Goal: Information Seeking & Learning: Find specific fact

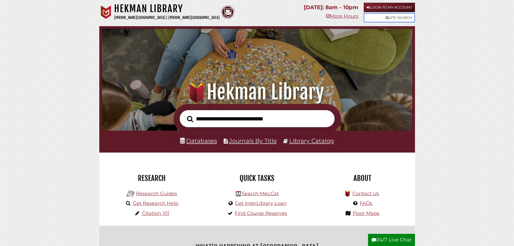
click at [268, 18] on link "Site Search" at bounding box center [389, 17] width 51 height 9
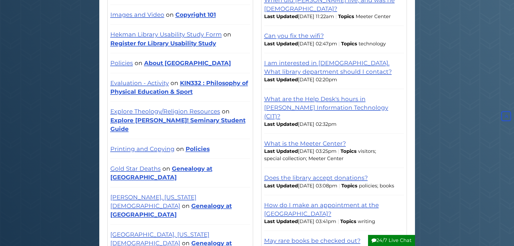
scroll to position [53, 0]
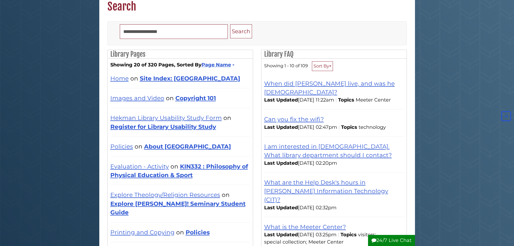
click at [204, 28] on input "Search" at bounding box center [174, 31] width 108 height 15
type input "**********"
click at [230, 24] on button "Search" at bounding box center [241, 31] width 22 height 14
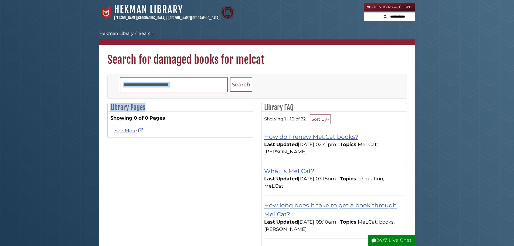
drag, startPoint x: 155, startPoint y: 102, endPoint x: 183, endPoint y: 86, distance: 32.5
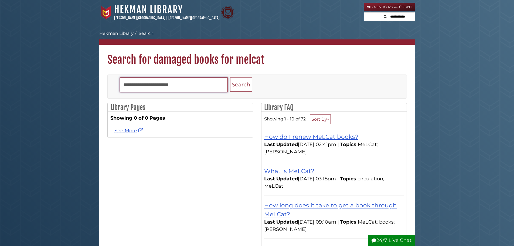
click at [165, 85] on input "**********" at bounding box center [174, 84] width 108 height 15
click at [170, 84] on input "**********" at bounding box center [174, 84] width 108 height 15
click at [122, 84] on input "**********" at bounding box center [174, 84] width 108 height 15
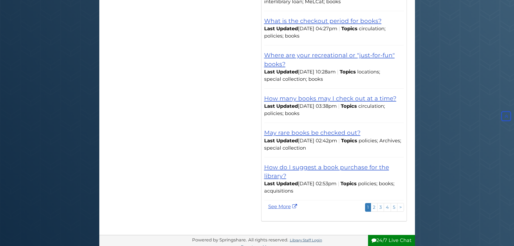
scroll to position [405, 0]
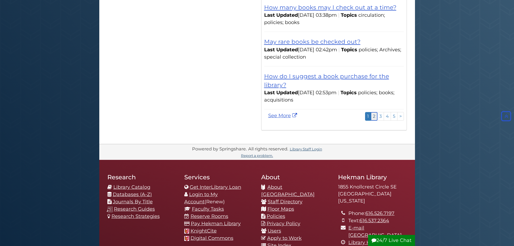
click at [375, 112] on link "2" at bounding box center [374, 116] width 7 height 8
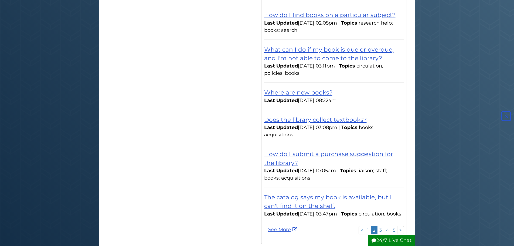
scroll to position [324, 0]
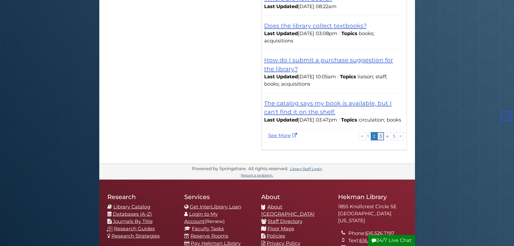
click at [381, 140] on link "3" at bounding box center [380, 136] width 7 height 8
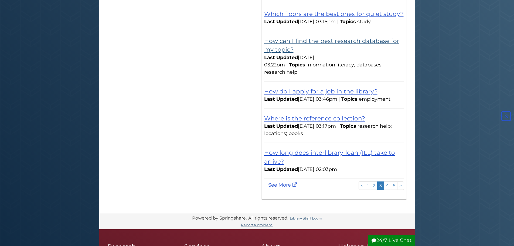
scroll to position [432, 0]
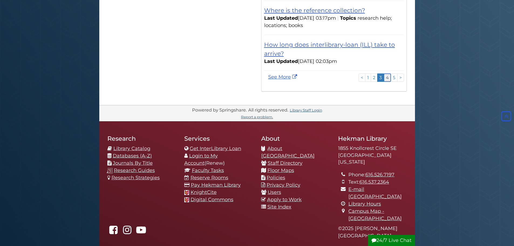
click at [387, 75] on link "4" at bounding box center [387, 77] width 7 height 8
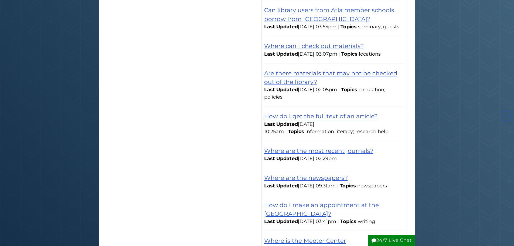
scroll to position [270, 0]
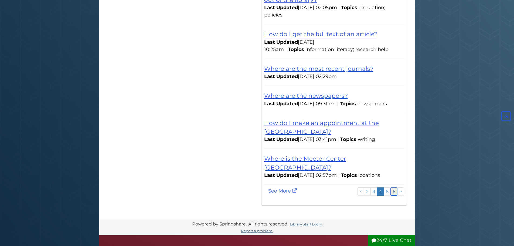
click at [397, 191] on link "6" at bounding box center [393, 191] width 7 height 8
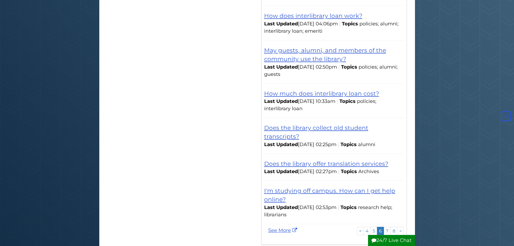
click at [401, 204] on div "Last Updated Aug 10 2023, 02:53pm | Topics research help; librarians" at bounding box center [334, 211] width 140 height 15
click at [399, 227] on link ">" at bounding box center [400, 231] width 7 height 8
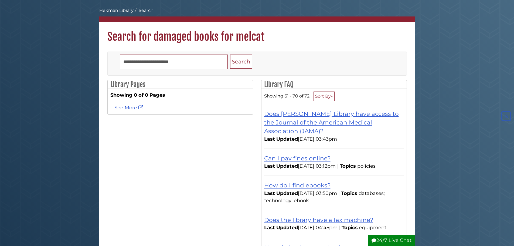
scroll to position [0, 0]
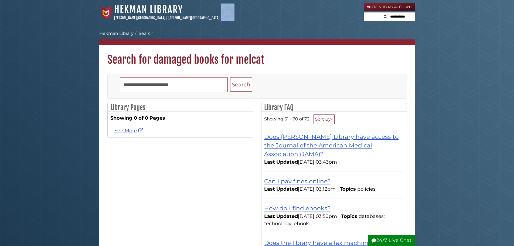
drag, startPoint x: 337, startPoint y: 21, endPoint x: 333, endPoint y: 3, distance: 18.5
click at [337, 21] on div "Hekman Library Calvin University | Calvin Theological Seminary" at bounding box center [231, 13] width 264 height 18
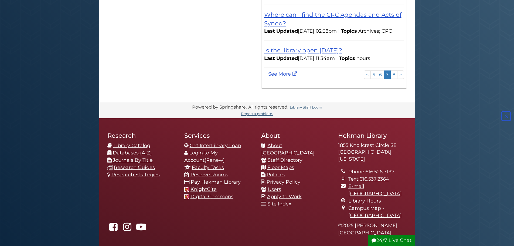
scroll to position [405, 0]
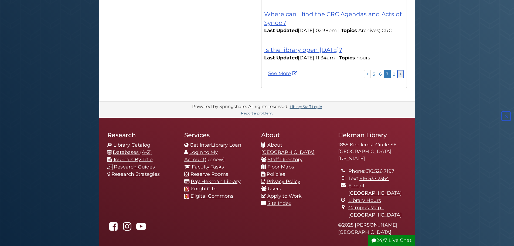
click at [399, 78] on link ">" at bounding box center [400, 74] width 7 height 8
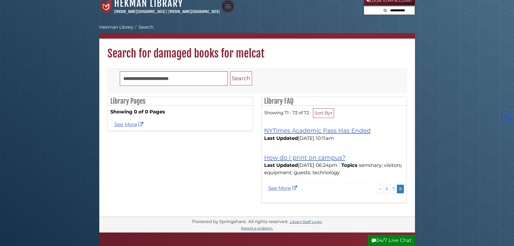
scroll to position [0, 0]
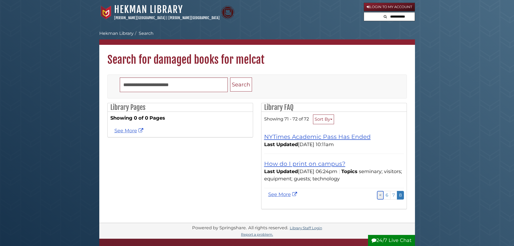
click at [383, 196] on link "<" at bounding box center [380, 195] width 7 height 8
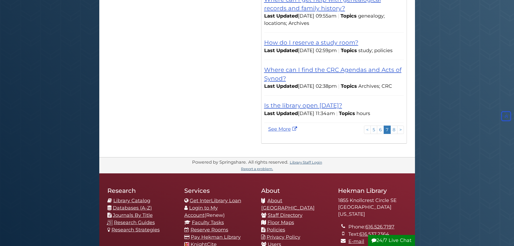
scroll to position [351, 0]
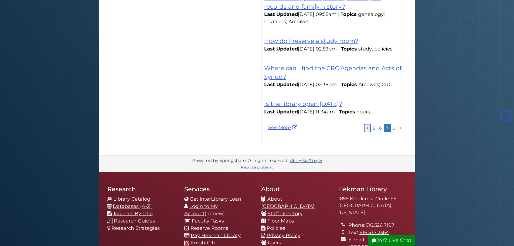
click at [366, 132] on link "<" at bounding box center [367, 128] width 7 height 8
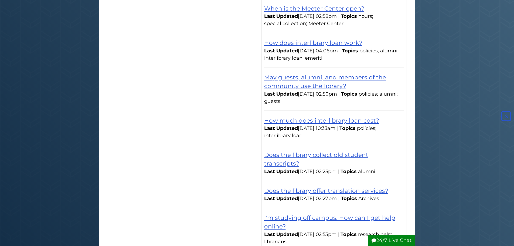
scroll to position [378, 0]
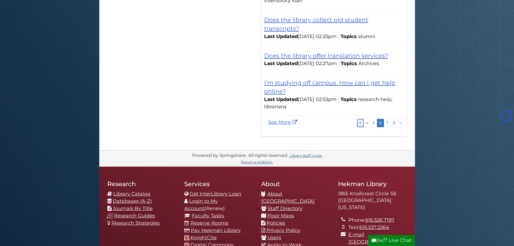
click at [360, 119] on link "<" at bounding box center [360, 123] width 7 height 8
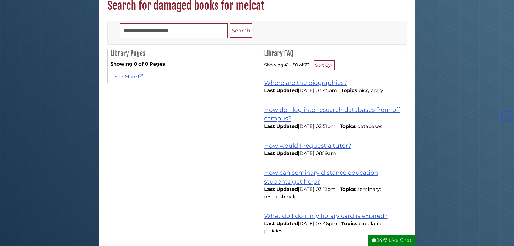
scroll to position [0, 0]
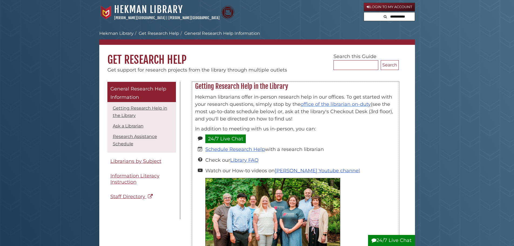
click at [399, 191] on div "Hekman librarians offer in-person research help in our offices. To get started …" at bounding box center [295, 176] width 206 height 171
